Goal: Entertainment & Leisure: Consume media (video, audio)

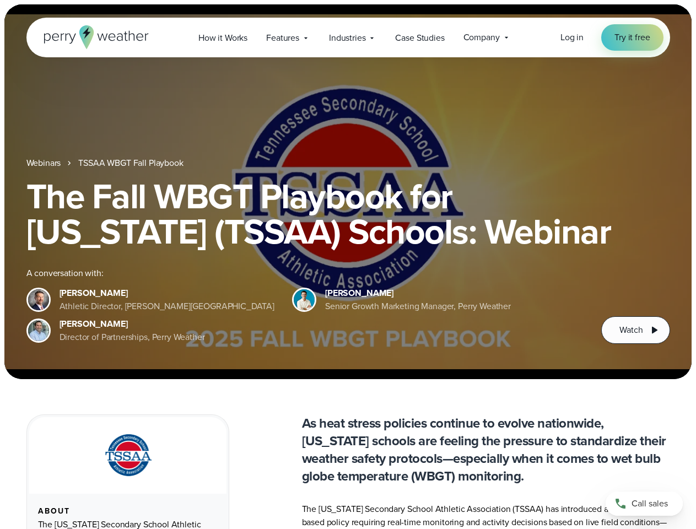
click at [348, 264] on div "The Fall WBGT Playbook for [US_STATE] (TSSAA) Schools: Webinar A conversation w…" at bounding box center [347, 260] width 643 height 165
click at [348, 37] on span "Industries" at bounding box center [347, 37] width 36 height 13
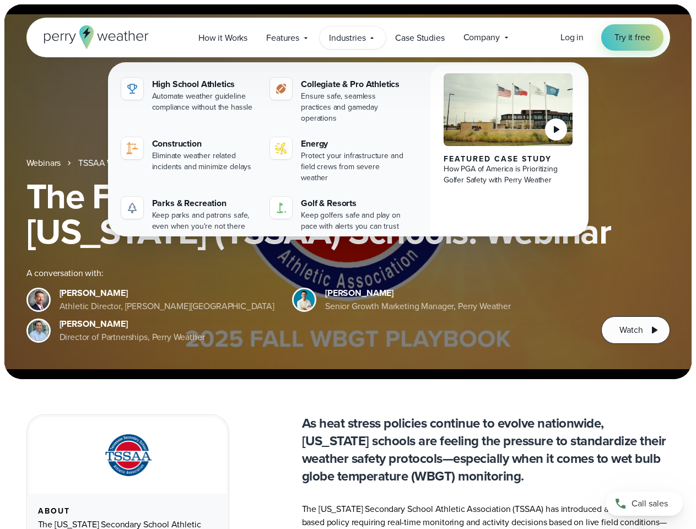
click at [348, 192] on h1 "The Fall WBGT Playbook for [US_STATE] (TSSAA) Schools: Webinar" at bounding box center [347, 213] width 643 height 71
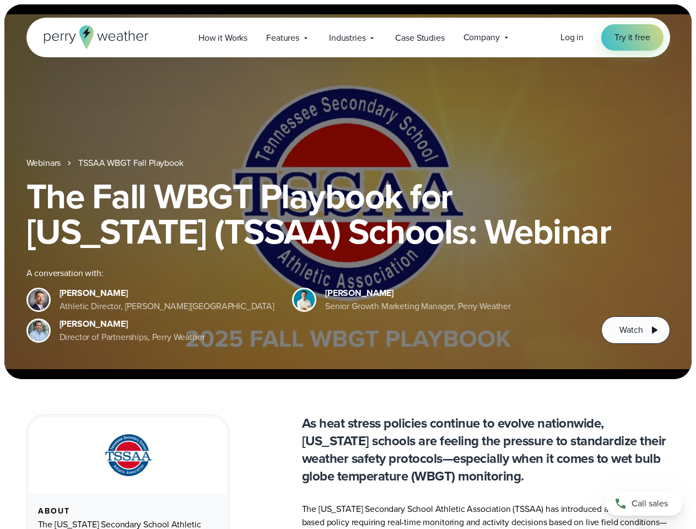
click at [132, 163] on link "TSSAA WBGT Fall Playbook" at bounding box center [130, 162] width 105 height 13
click at [635, 330] on span "Watch" at bounding box center [630, 329] width 23 height 13
